Goal: Task Accomplishment & Management: Use online tool/utility

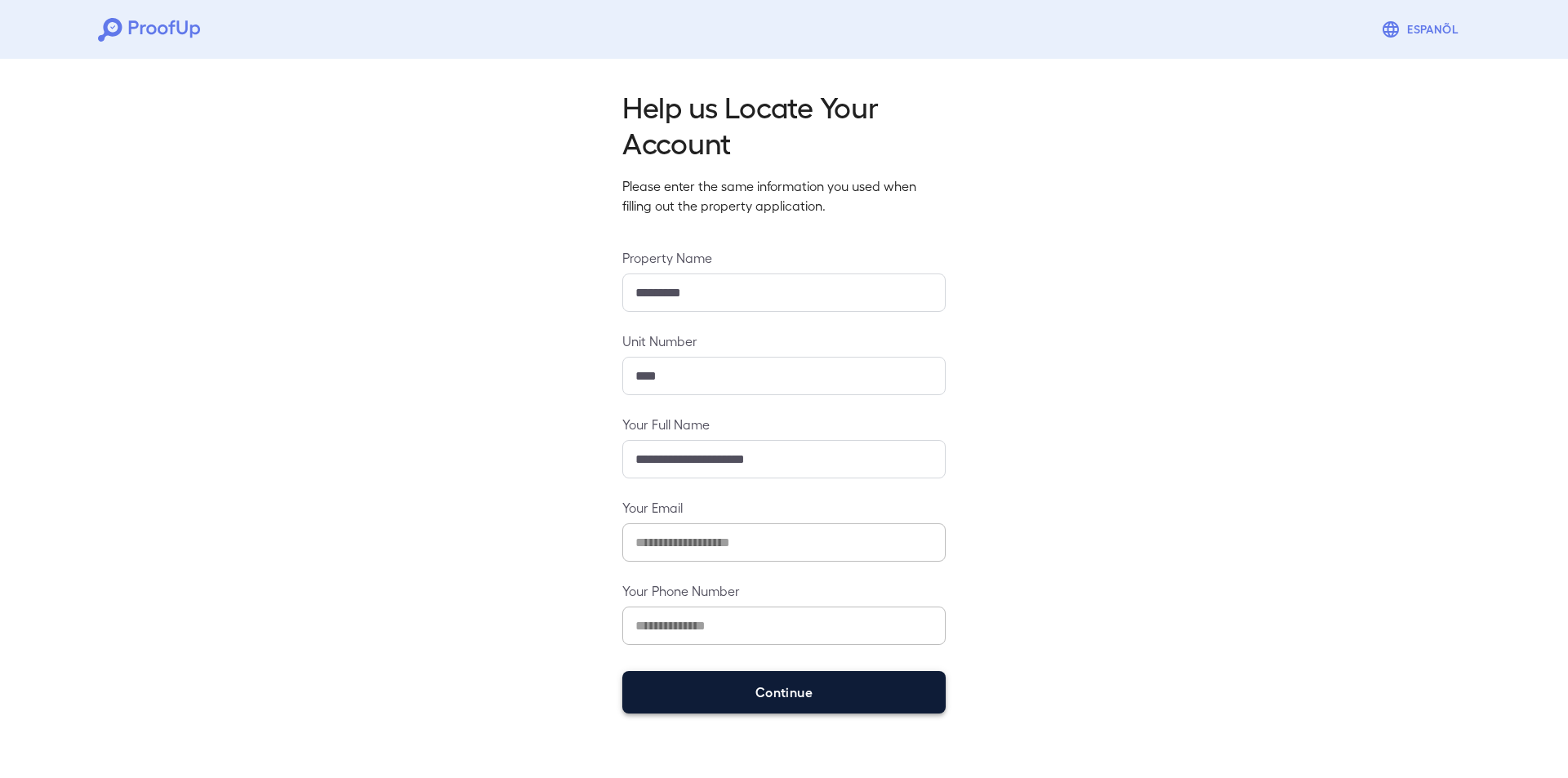
click at [787, 692] on button "Continue" at bounding box center [784, 692] width 323 height 42
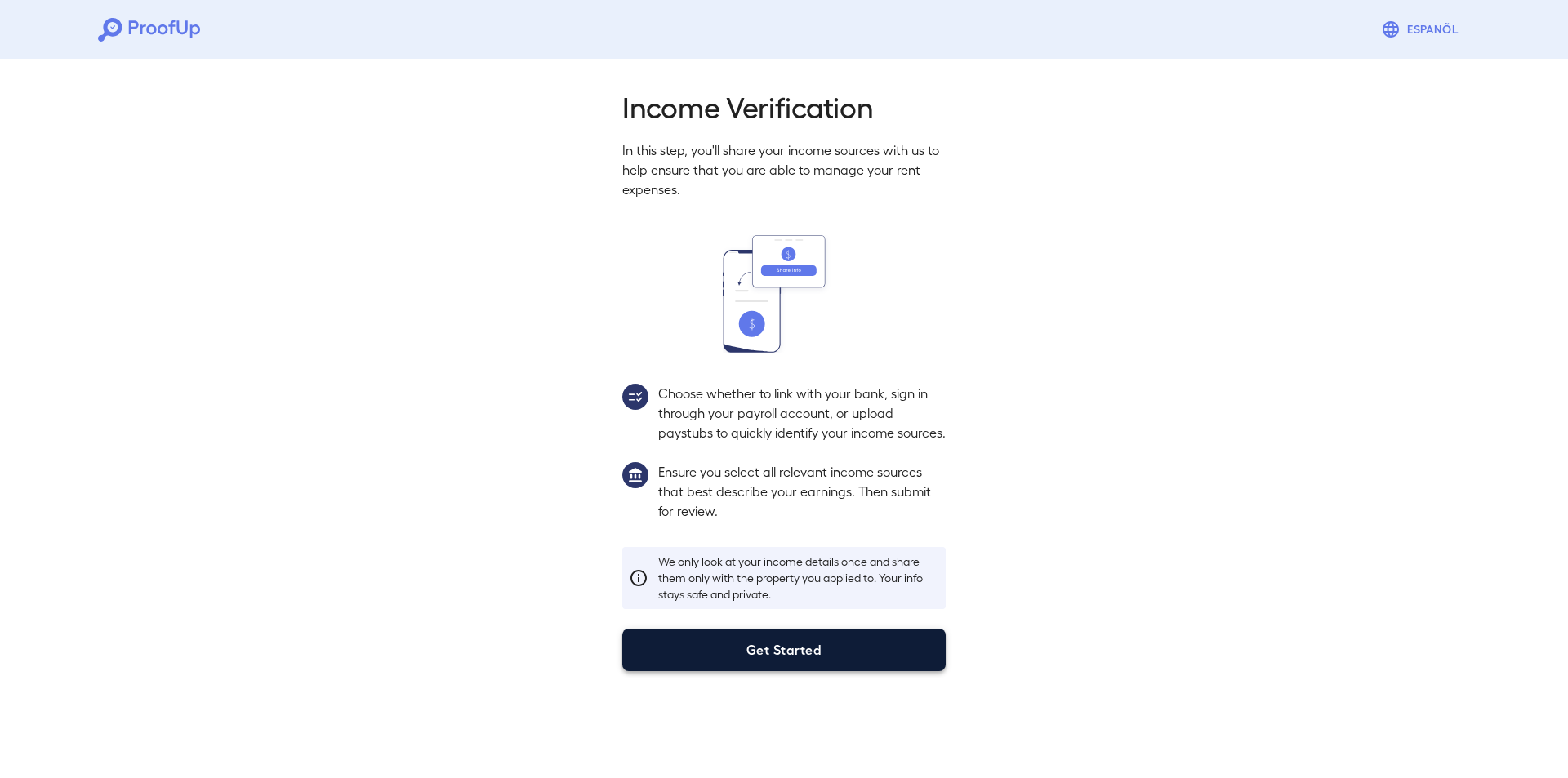
click at [773, 671] on button "Get Started" at bounding box center [784, 650] width 323 height 42
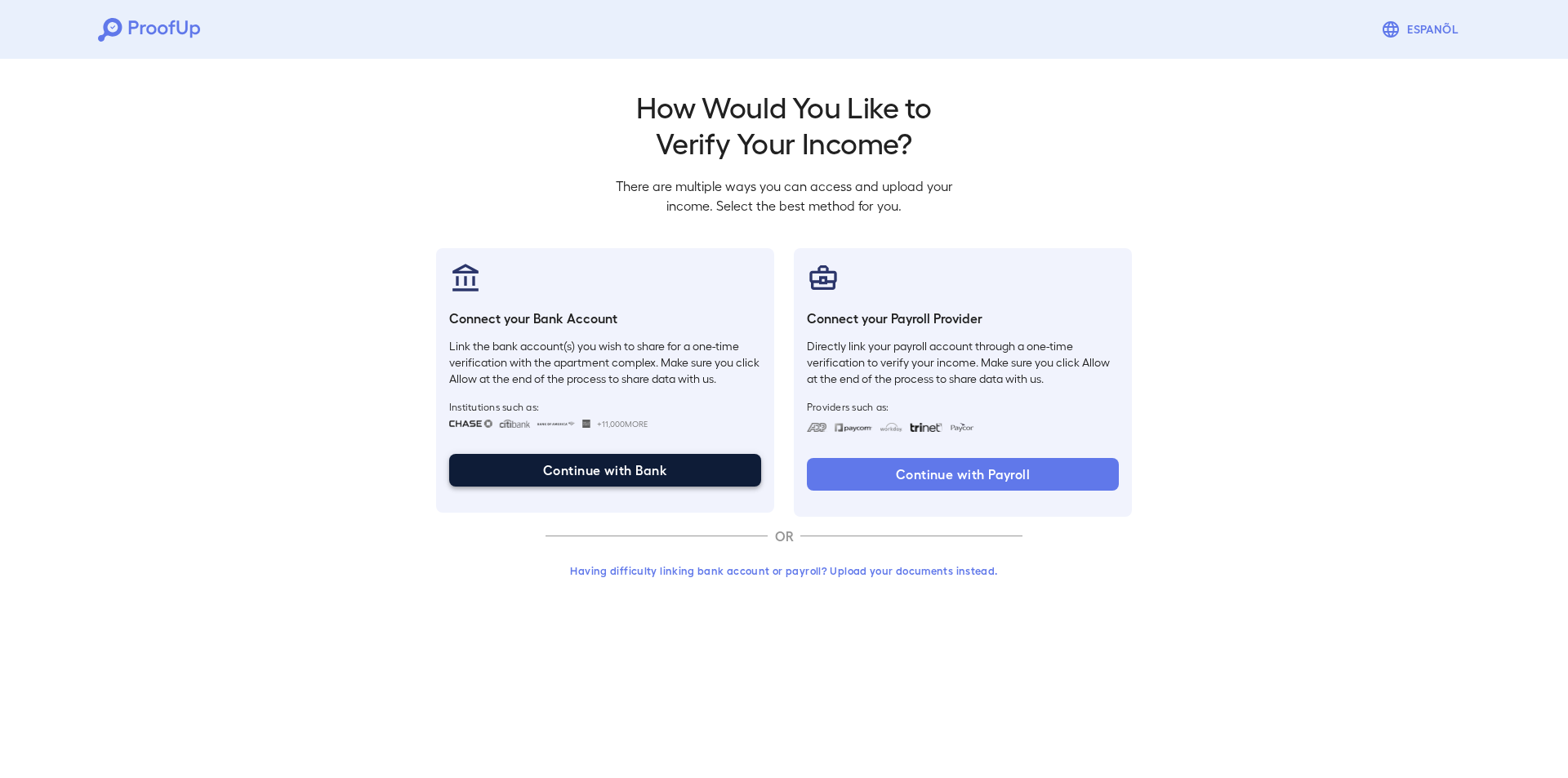
click at [723, 473] on button "Continue with Bank" at bounding box center [605, 470] width 312 height 33
